Goal: Check status: Check status

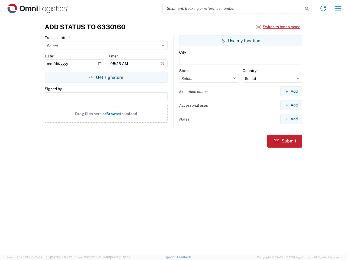
click at [233, 8] on input "search" at bounding box center [232, 8] width 140 height 10
click at [307, 9] on icon at bounding box center [307, 9] width 8 height 8
click at [323, 8] on icon at bounding box center [322, 8] width 9 height 9
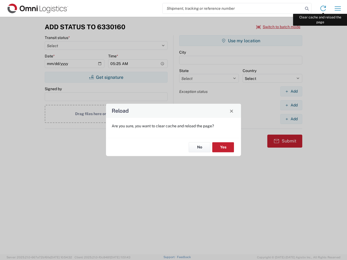
click at [337, 8] on div "Reload Are you sure, you want to clear cache and reload the page? No Yes" at bounding box center [173, 130] width 347 height 260
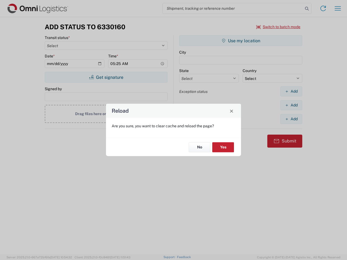
click at [278, 27] on div "Reload Are you sure, you want to clear cache and reload the page? No Yes" at bounding box center [173, 130] width 347 height 260
click at [106, 77] on div "Reload Are you sure, you want to clear cache and reload the page? No Yes" at bounding box center [173, 130] width 347 height 260
click at [240, 41] on div "Reload Are you sure, you want to clear cache and reload the page? No Yes" at bounding box center [173, 130] width 347 height 260
click at [291, 91] on div "Reload Are you sure, you want to clear cache and reload the page? No Yes" at bounding box center [173, 130] width 347 height 260
click at [291, 105] on div "Reload Are you sure, you want to clear cache and reload the page? No Yes" at bounding box center [173, 130] width 347 height 260
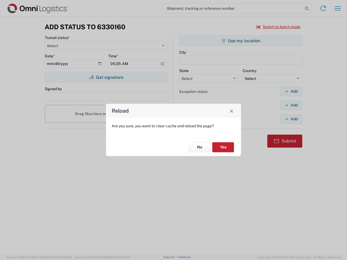
click at [291, 119] on div "Reload Are you sure, you want to clear cache and reload the page? No Yes" at bounding box center [173, 130] width 347 height 260
